Goal: Information Seeking & Learning: Learn about a topic

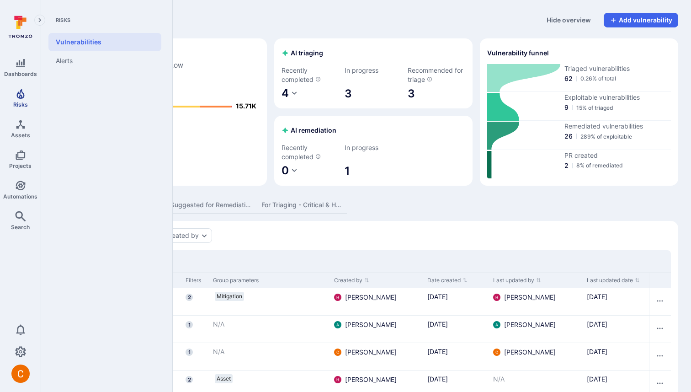
click at [24, 93] on icon "Risks" at bounding box center [20, 93] width 11 height 11
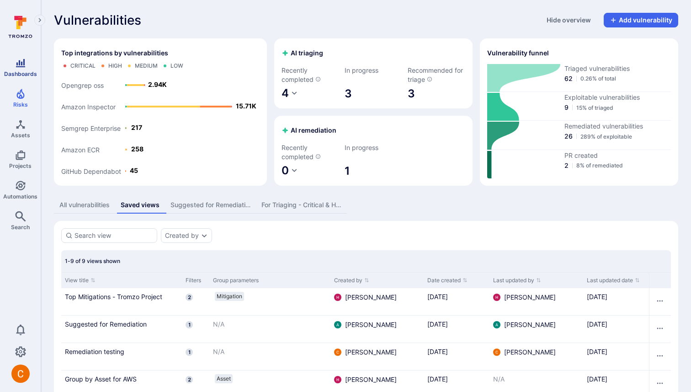
click at [17, 71] on span "Dashboards" at bounding box center [20, 73] width 33 height 7
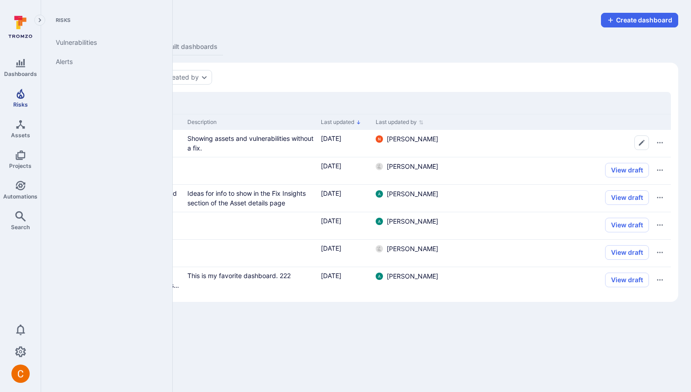
click at [26, 98] on link "Risks" at bounding box center [20, 98] width 41 height 27
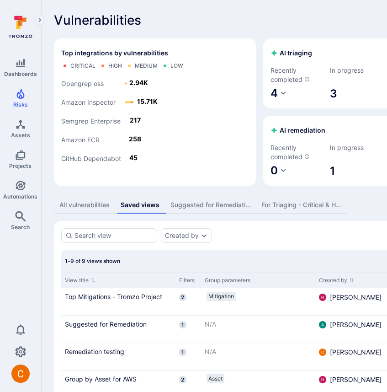
click at [188, 28] on div "Vulnerabilities Hide overview Add vulnerability Top integrations by vulnerabili…" at bounding box center [349, 277] width 617 height 555
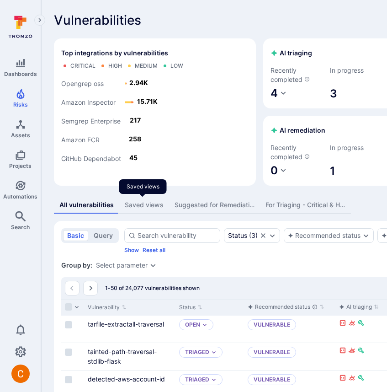
click at [149, 204] on div "Saved views" at bounding box center [144, 204] width 39 height 9
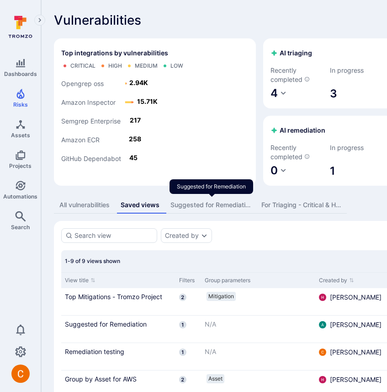
click at [197, 205] on div "Suggested for Remediation" at bounding box center [211, 204] width 80 height 9
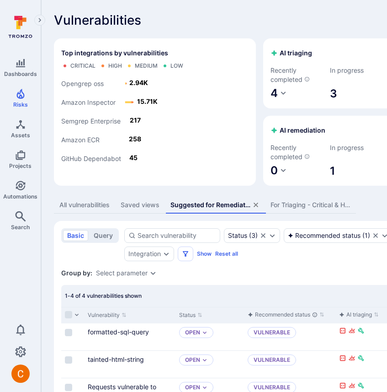
click at [308, 208] on div "For Triaging - Critical & High SCA Vulns" at bounding box center [311, 204] width 80 height 9
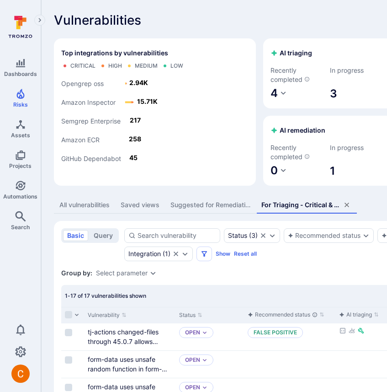
click at [86, 203] on div "All vulnerabilities" at bounding box center [84, 204] width 50 height 9
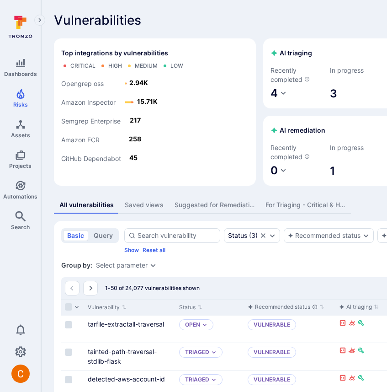
click at [138, 202] on div "Saved views" at bounding box center [144, 204] width 39 height 9
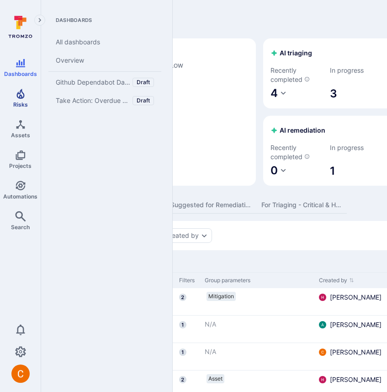
click at [17, 109] on link "Risks" at bounding box center [20, 98] width 41 height 27
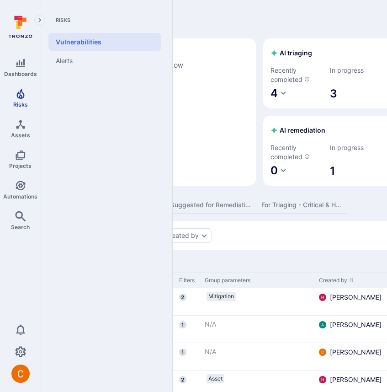
click at [16, 94] on icon "Risks" at bounding box center [20, 93] width 11 height 11
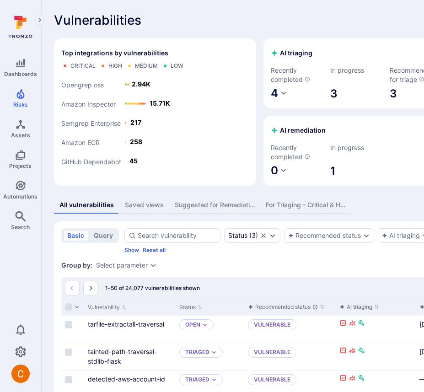
click at [141, 208] on div "Saved views" at bounding box center [144, 204] width 39 height 9
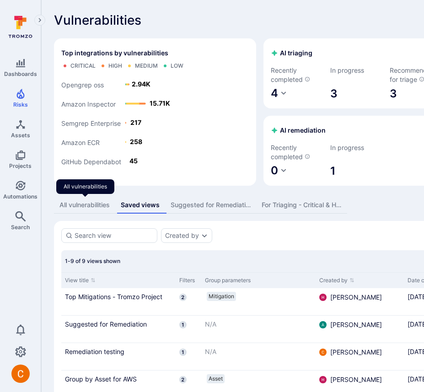
click at [73, 206] on div "All vulnerabilities" at bounding box center [84, 204] width 50 height 9
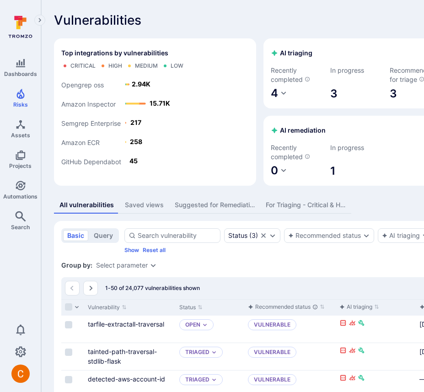
click at [145, 205] on div "Saved views" at bounding box center [144, 204] width 39 height 9
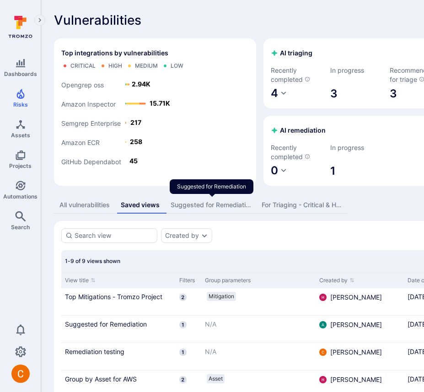
click at [183, 205] on div "Suggested for Remediation" at bounding box center [211, 204] width 80 height 9
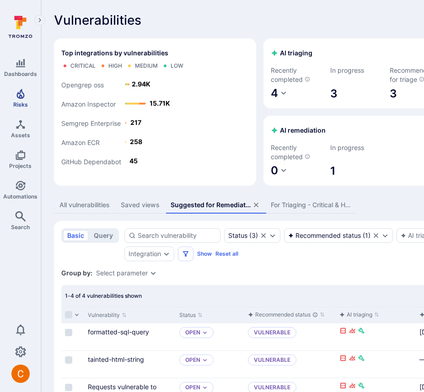
click at [17, 94] on icon "Risks" at bounding box center [20, 94] width 8 height 10
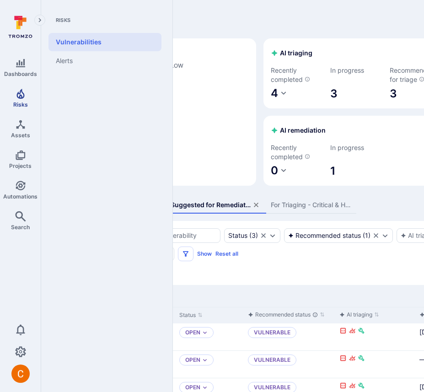
click at [17, 93] on icon "Risks" at bounding box center [20, 94] width 8 height 10
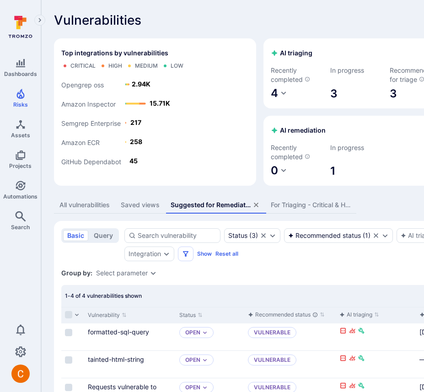
click at [73, 200] on div "All vulnerabilities" at bounding box center [84, 204] width 50 height 9
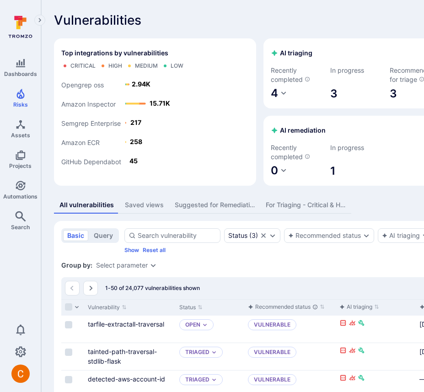
click at [221, 204] on div "Suggested for Remediation" at bounding box center [215, 204] width 80 height 9
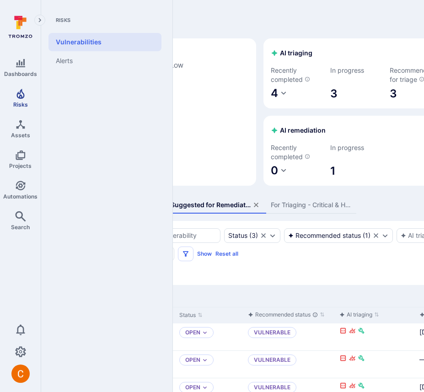
click at [13, 93] on link "Risks" at bounding box center [20, 98] width 41 height 27
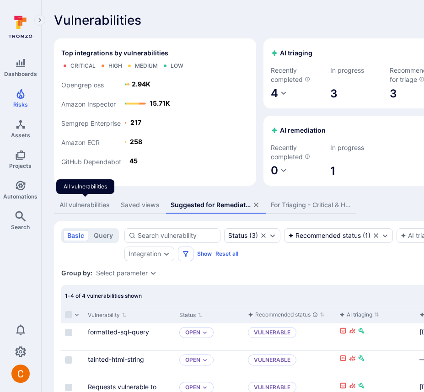
click at [99, 204] on div "All vulnerabilities" at bounding box center [84, 204] width 50 height 9
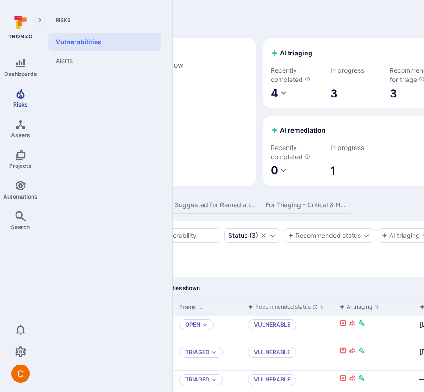
click at [20, 97] on icon "Risks" at bounding box center [20, 93] width 11 height 11
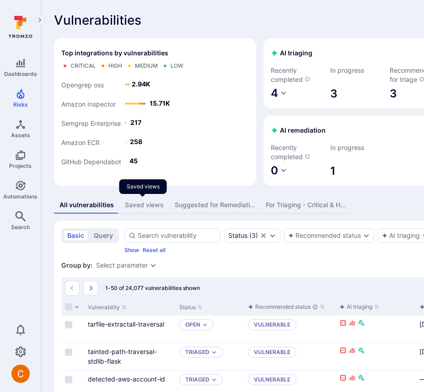
click at [147, 203] on div "Saved views" at bounding box center [144, 204] width 39 height 9
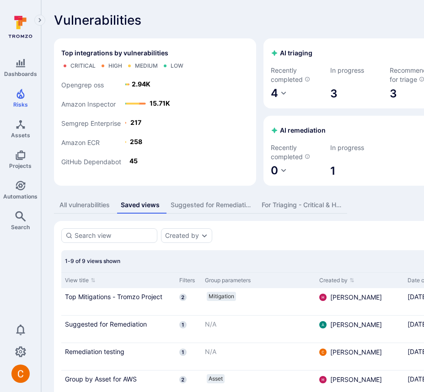
click at [98, 208] on div "All vulnerabilities" at bounding box center [84, 204] width 50 height 9
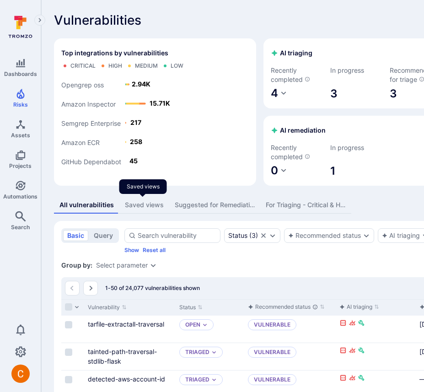
click at [138, 201] on div "Saved views" at bounding box center [144, 204] width 39 height 9
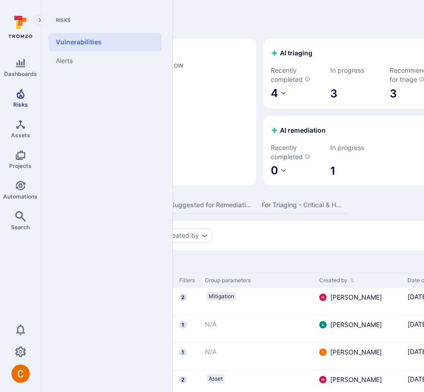
click at [16, 94] on icon "Risks" at bounding box center [20, 93] width 11 height 11
click at [18, 95] on icon "Risks" at bounding box center [20, 93] width 11 height 11
click at [89, 44] on link "Vulnerabilities" at bounding box center [104, 42] width 113 height 18
click at [89, 42] on link "Vulnerabilities" at bounding box center [104, 42] width 113 height 18
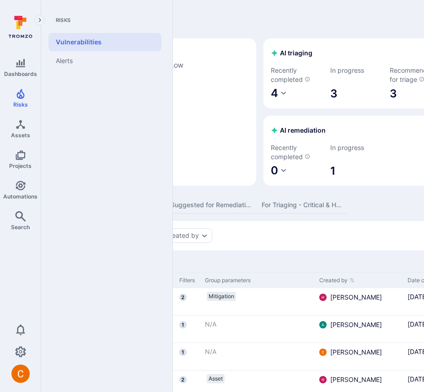
click at [89, 42] on link "Vulnerabilities" at bounding box center [104, 42] width 113 height 18
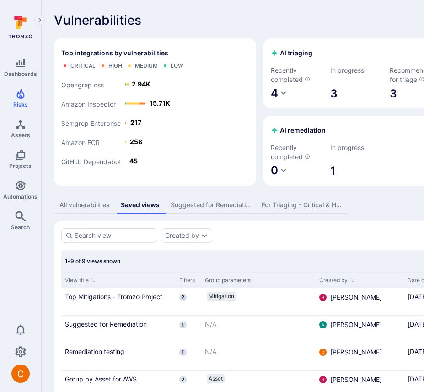
click at [210, 19] on div "Vulnerabilities Hide overview Add vulnerability" at bounding box center [350, 20] width 592 height 15
click at [143, 204] on div "Saved views" at bounding box center [140, 204] width 39 height 9
click at [184, 196] on div "Vulnerabilities Hide overview Add vulnerability Top integrations by vulnerabili…" at bounding box center [349, 277] width 617 height 555
click at [184, 203] on div "Suggested for Remediation" at bounding box center [211, 204] width 80 height 9
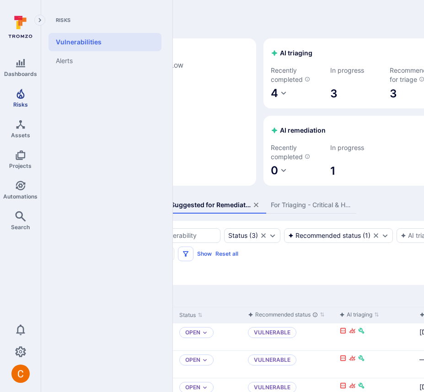
click at [24, 96] on icon "Risks" at bounding box center [20, 93] width 11 height 11
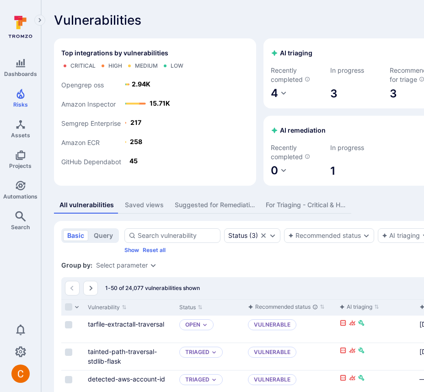
click at [153, 202] on div "Saved views" at bounding box center [144, 204] width 39 height 9
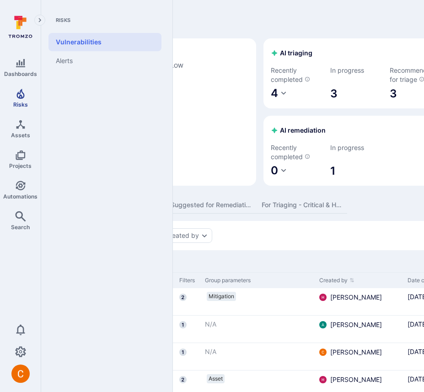
click at [20, 99] on link "Risks" at bounding box center [20, 98] width 41 height 27
click at [28, 95] on link "Risks" at bounding box center [20, 98] width 41 height 27
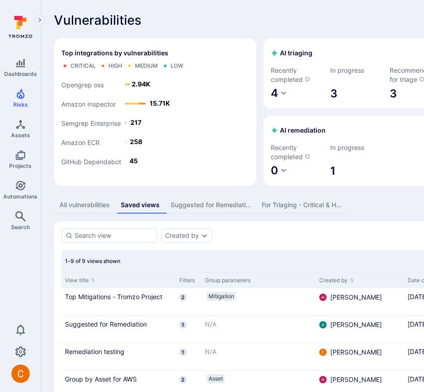
click at [205, 207] on div "Suggested for Remediation" at bounding box center [211, 204] width 80 height 9
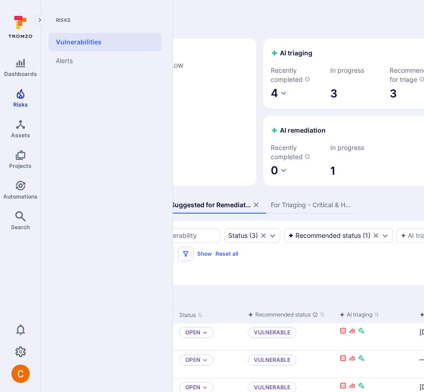
click at [21, 98] on icon "Risks" at bounding box center [20, 94] width 8 height 10
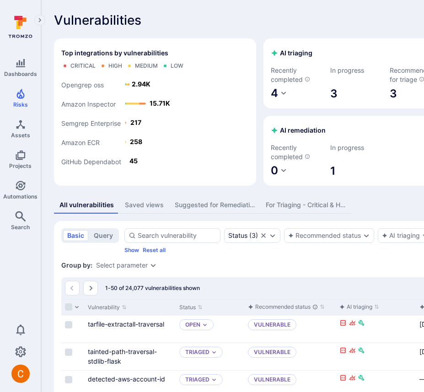
click at [138, 203] on div "Saved views" at bounding box center [144, 204] width 39 height 9
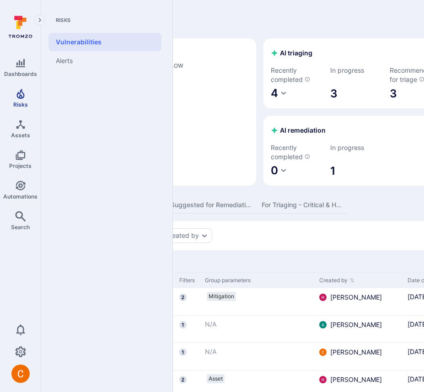
click at [22, 98] on icon "Risks" at bounding box center [20, 94] width 8 height 10
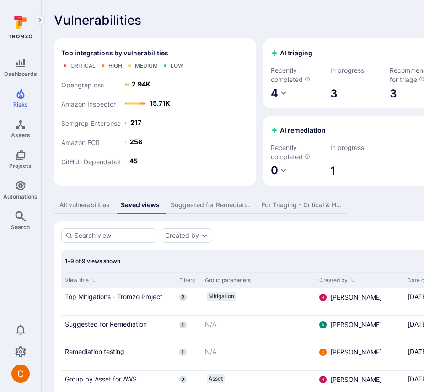
click at [228, 3] on div "Vulnerabilities Hide overview Add vulnerability Top integrations by vulnerabili…" at bounding box center [349, 277] width 617 height 555
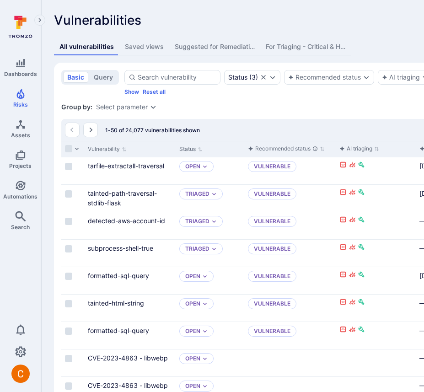
click at [149, 52] on button "Saved views" at bounding box center [144, 46] width 50 height 17
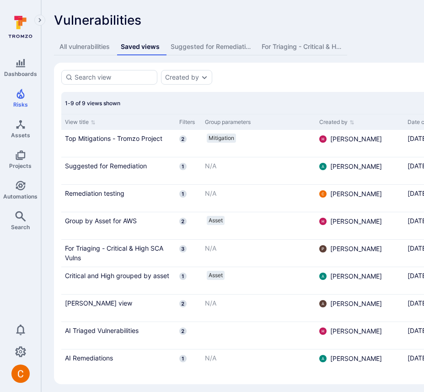
click at [190, 43] on div "Suggested for Remediation" at bounding box center [211, 46] width 80 height 9
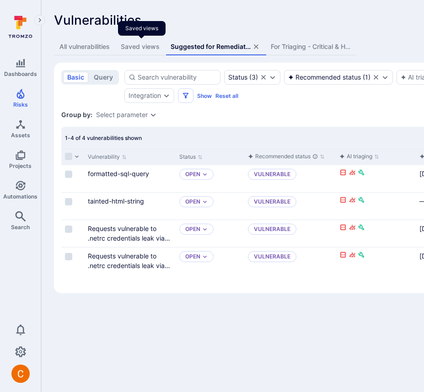
click at [144, 46] on div "Saved views" at bounding box center [140, 46] width 39 height 9
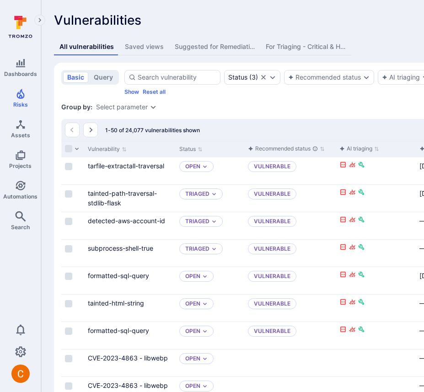
click at [145, 48] on div "Saved views" at bounding box center [144, 46] width 39 height 9
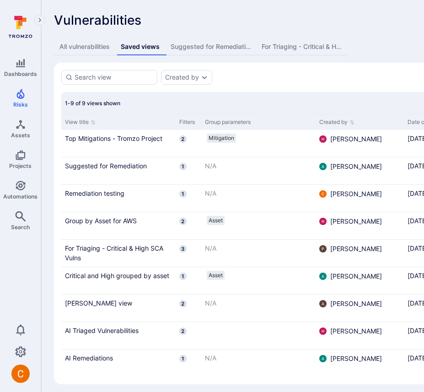
click at [193, 50] on div "Suggested for Remediation" at bounding box center [211, 46] width 80 height 9
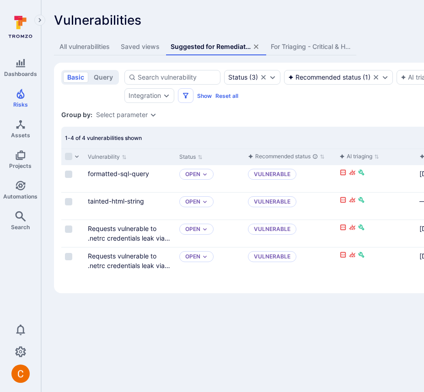
click at [143, 48] on div "Saved views" at bounding box center [140, 46] width 39 height 9
